Goal: Task Accomplishment & Management: Manage account settings

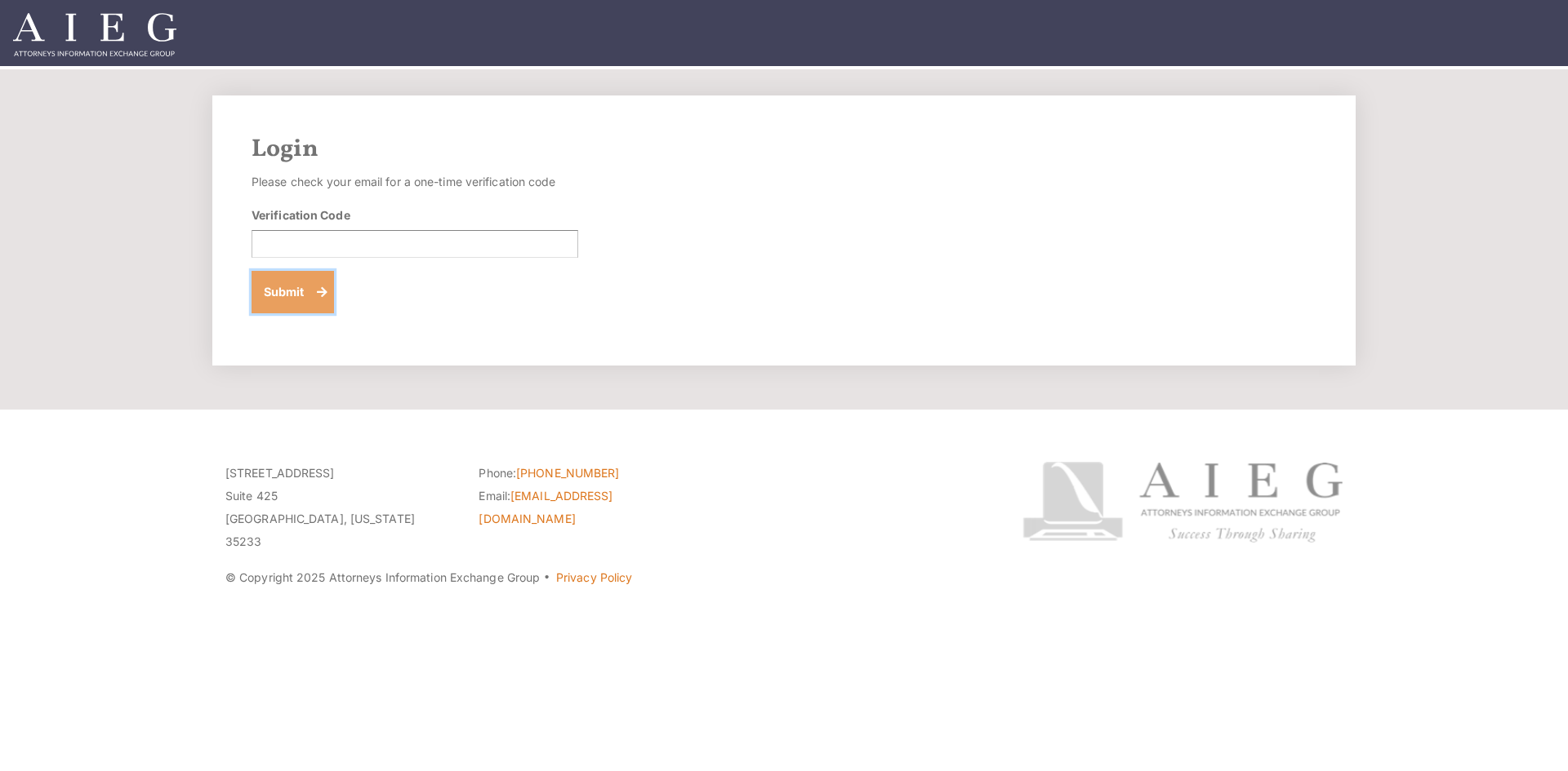
click at [301, 291] on button "Submit" at bounding box center [292, 291] width 82 height 42
click at [277, 240] on input "Verification Code" at bounding box center [414, 244] width 327 height 27
type input "609460"
click at [292, 287] on button "Submit" at bounding box center [292, 291] width 82 height 42
